Goal: Transaction & Acquisition: Purchase product/service

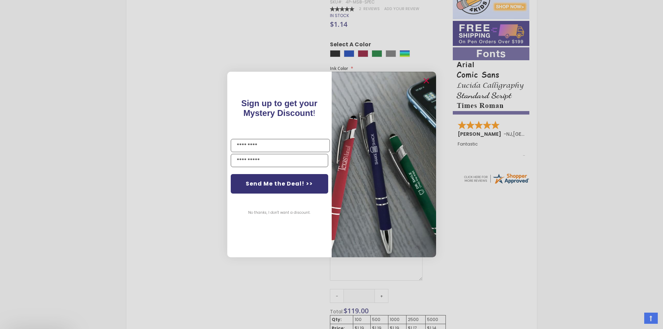
scroll to position [257, 0]
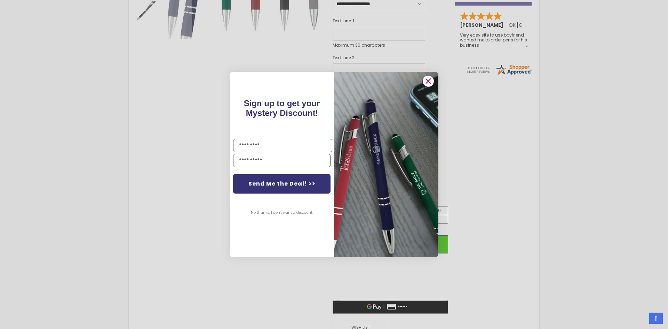
click at [429, 81] on circle "Close dialog" at bounding box center [428, 81] width 10 height 10
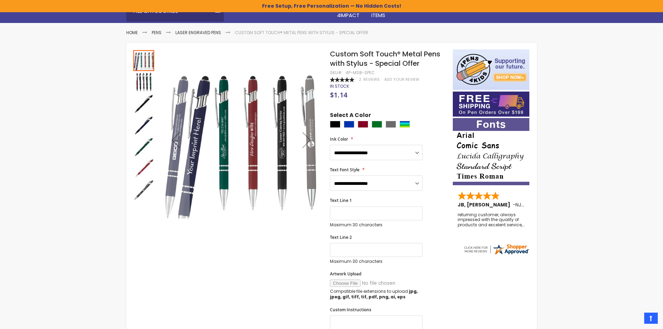
scroll to position [61, 0]
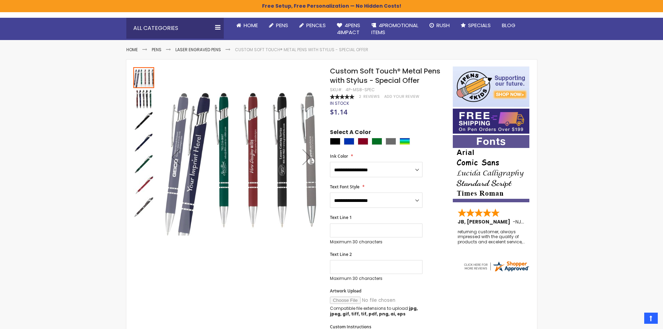
click at [142, 95] on img "Custom Soft Touch® Metal Pens with Stylus - Special Offer" at bounding box center [143, 99] width 21 height 21
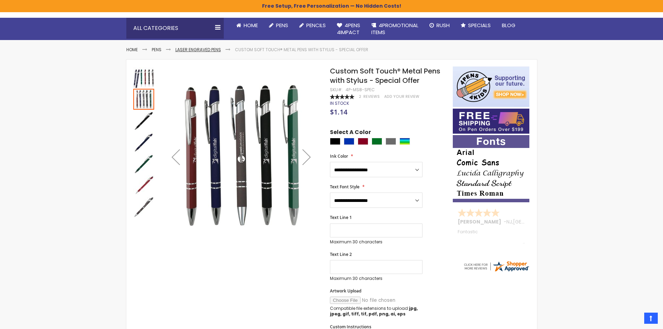
drag, startPoint x: 141, startPoint y: 130, endPoint x: 193, endPoint y: 51, distance: 94.4
click at [141, 131] on img "Custom Soft Touch® Metal Pens with Stylus - Special Offer" at bounding box center [143, 120] width 21 height 21
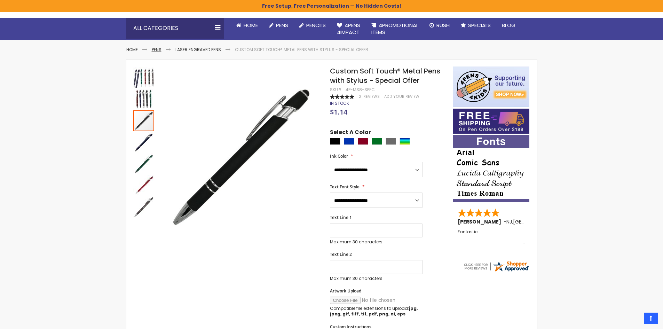
click at [155, 49] on link "Pens" at bounding box center [157, 50] width 10 height 6
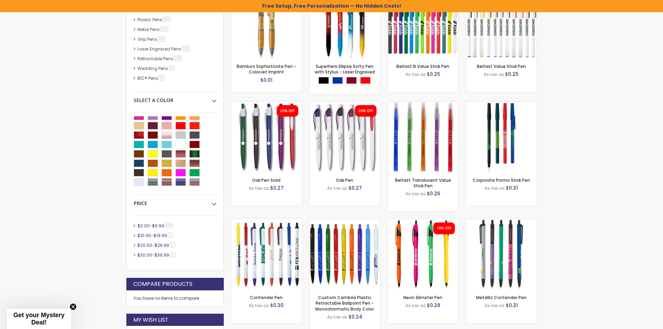
scroll to position [46, 0]
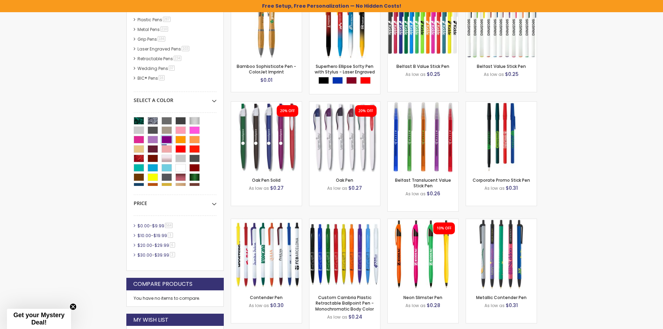
click at [166, 139] on div "Purple" at bounding box center [166, 140] width 10 height 8
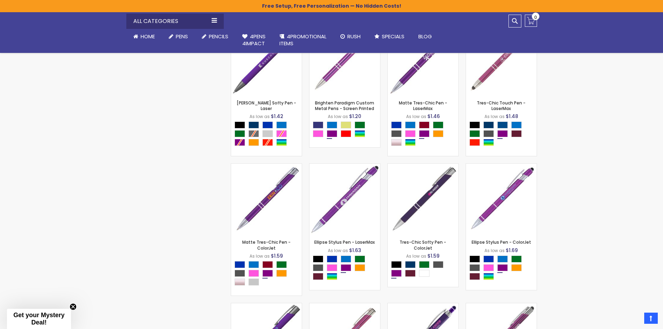
scroll to position [5044, 0]
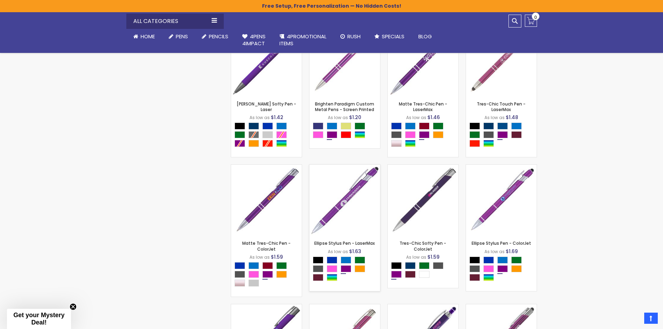
click at [342, 233] on img at bounding box center [344, 200] width 71 height 71
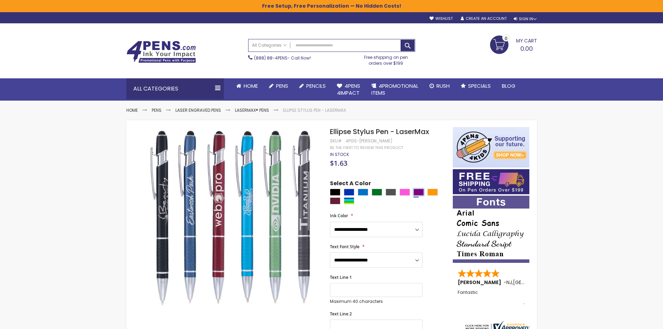
click at [418, 189] on div "Purple" at bounding box center [418, 192] width 10 height 7
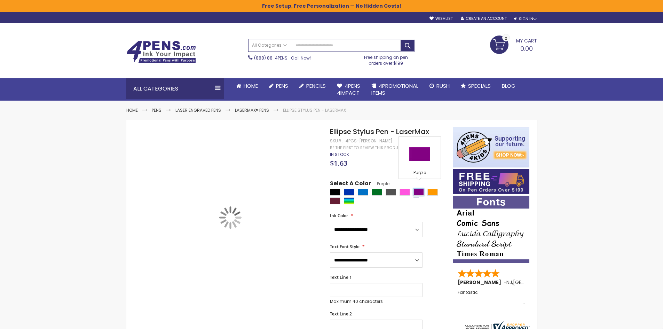
type input "****"
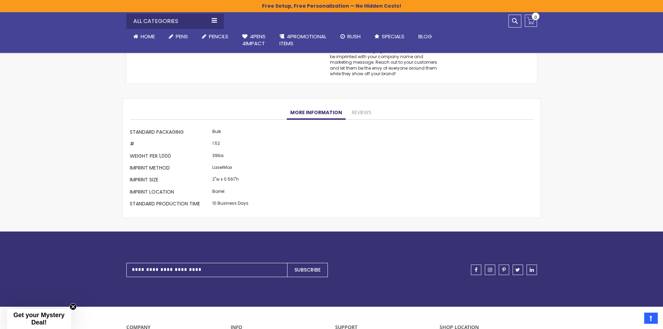
scroll to position [706, 0]
